Goal: Communication & Community: Ask a question

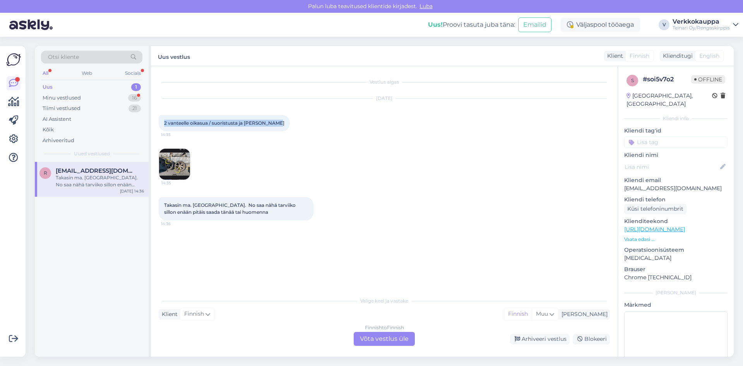
drag, startPoint x: 164, startPoint y: 122, endPoint x: 270, endPoint y: 121, distance: 106.4
click at [270, 121] on div "2 vanteelle oikasua / suoristusta ja [PERSON_NAME] 14:35" at bounding box center [224, 123] width 131 height 16
copy span "2 vanteelle oikasua / suoristusta ja [PERSON_NAME]"
click at [378, 340] on div "Finnish to Finnish Võta vestlus üle" at bounding box center [384, 339] width 61 height 14
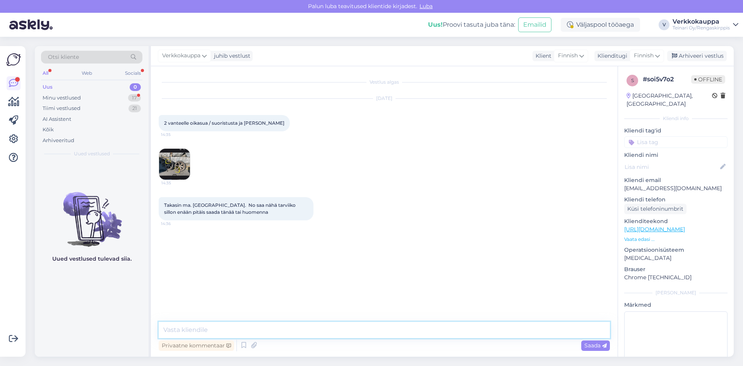
paste textarea "Hei, Vanteiden suoristus maksaa 75 € / kpl. Lisäksi tulee rengastyöt, jotka mää…"
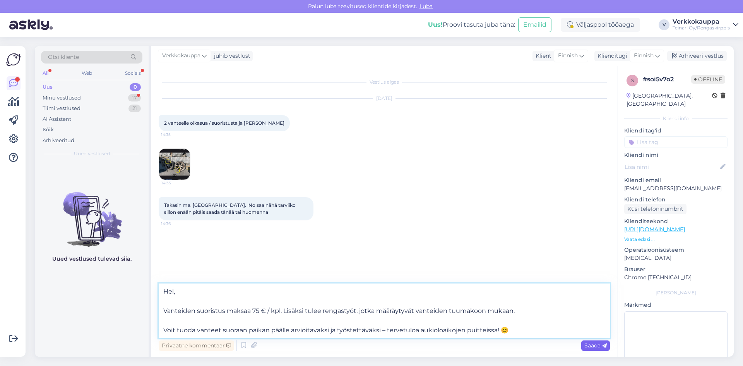
type textarea "Hei, Vanteiden suoristus maksaa 75 € / kpl. Lisäksi tulee rengastyöt, jotka mää…"
click at [590, 346] on span "Saada" at bounding box center [595, 345] width 22 height 7
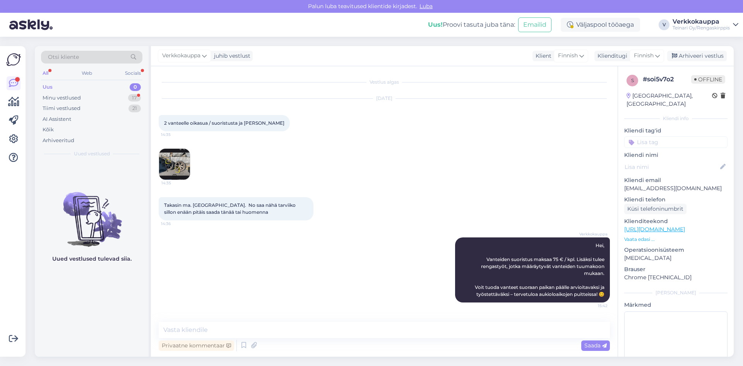
click at [279, 260] on div "Verkkokauppa Hei, Vanteiden suoristus maksaa 75 € / kpl. Lisäksi tulee rengasty…" at bounding box center [384, 270] width 451 height 82
click at [56, 87] on div "Uus 0" at bounding box center [91, 87] width 101 height 11
click at [65, 99] on div "Minu vestlused" at bounding box center [62, 98] width 38 height 8
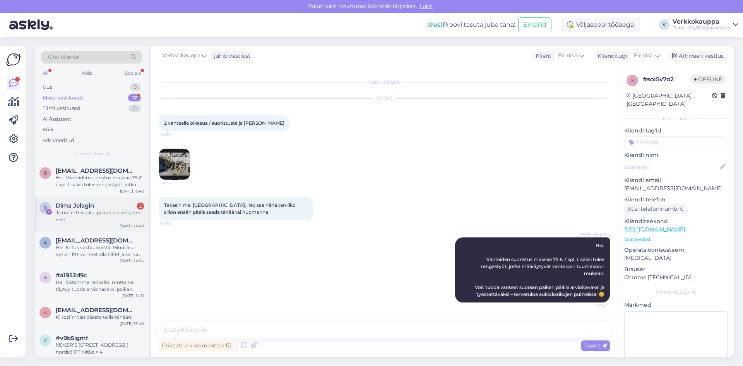
click at [118, 212] on div "Ja ma ei tea palju pakud mu velgede eest" at bounding box center [100, 216] width 88 height 14
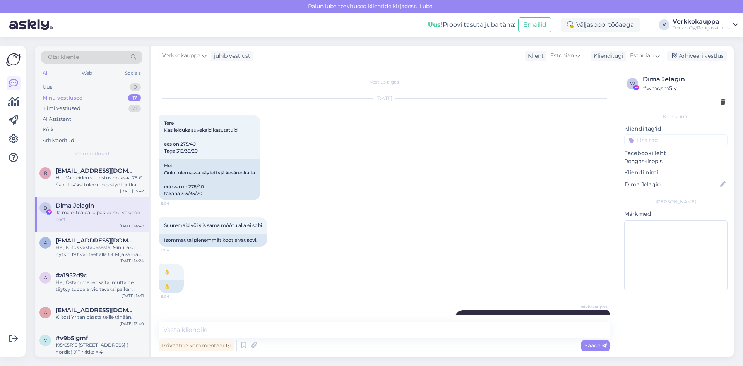
scroll to position [702, 0]
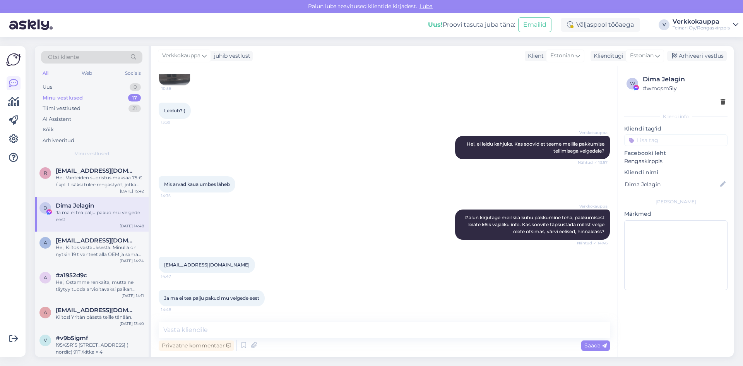
click at [291, 220] on div "Verkkokauppa Palun kirjutage meil siia kuhu pakkumine teha, pakkumisest leiate …" at bounding box center [384, 224] width 451 height 47
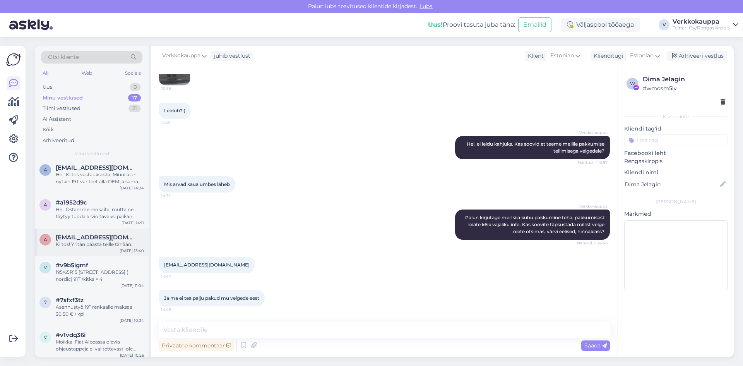
scroll to position [77, 0]
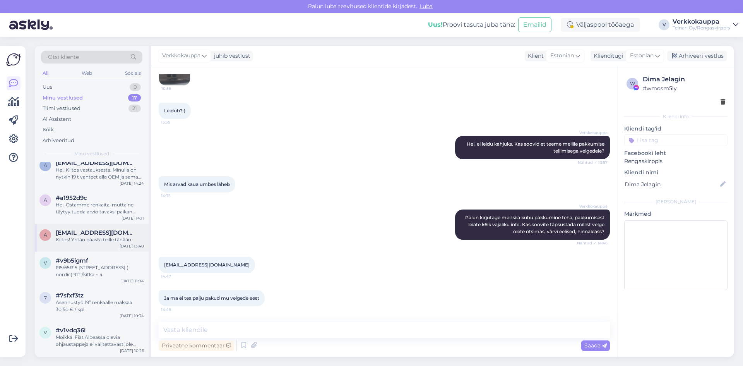
click at [118, 245] on div "a [EMAIL_ADDRESS][DOMAIN_NAME] Kiitos! Yritän päästä teille tänään. [DATE] 13:40" at bounding box center [92, 238] width 114 height 28
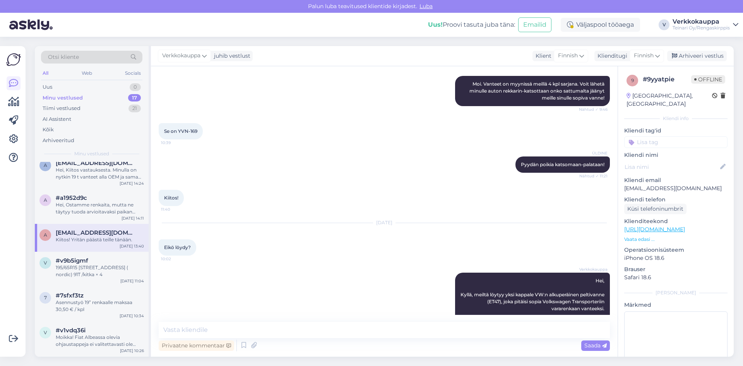
scroll to position [221, 0]
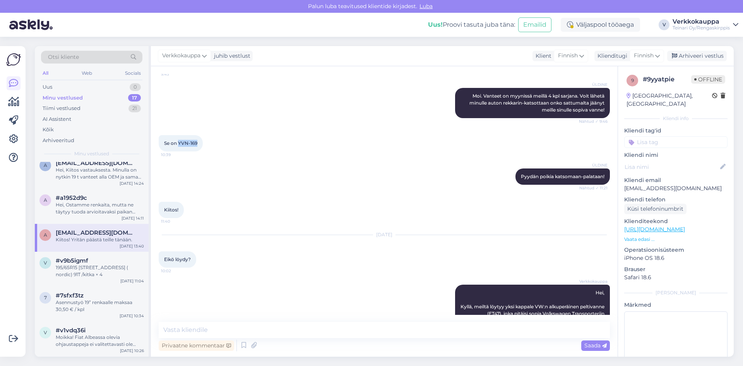
drag, startPoint x: 179, startPoint y: 142, endPoint x: 199, endPoint y: 142, distance: 20.1
click at [199, 142] on div "Se on YVN-169 10:39" at bounding box center [181, 143] width 44 height 16
copy span "YVN-169"
click at [257, 123] on div "ÜLDINE Moi. Vanteet on myynissä meillä 4 kpl sarjana. Voit lähetä minulle auton…" at bounding box center [384, 102] width 451 height 47
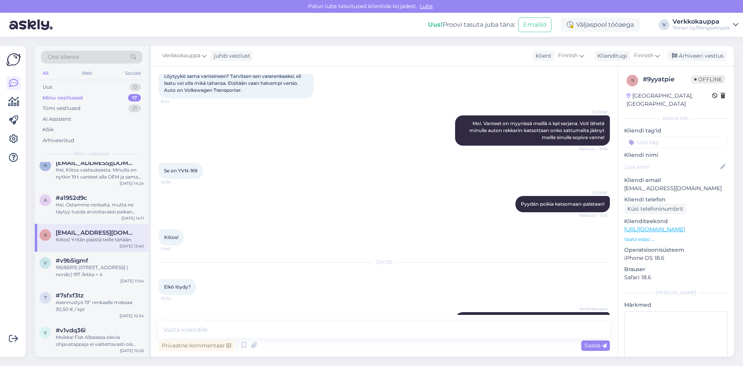
scroll to position [193, 0]
drag, startPoint x: 178, startPoint y: 171, endPoint x: 205, endPoint y: 173, distance: 26.4
click at [203, 173] on div "Se on YVN-169 10:39" at bounding box center [181, 170] width 44 height 16
copy div "YVN-169 10:39"
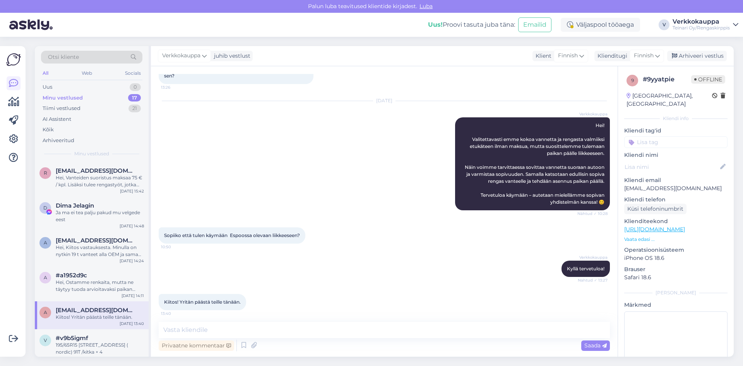
scroll to position [530, 0]
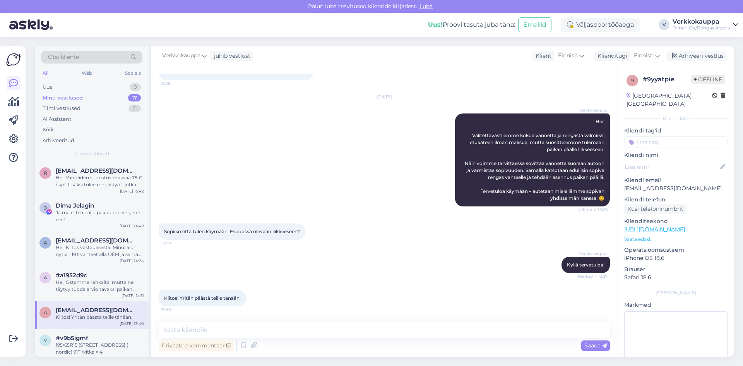
click at [332, 242] on div "Sopiiko että tulen käymään Espoossa olevaan liikkeeseen? 10:50" at bounding box center [384, 231] width 451 height 33
click at [248, 190] on div "[DATE] Verkkokauppa Hei! Valitettavasti emme kokoa vannetta ja rengasta valmiik…" at bounding box center [384, 152] width 451 height 126
